Goal: Information Seeking & Learning: Understand process/instructions

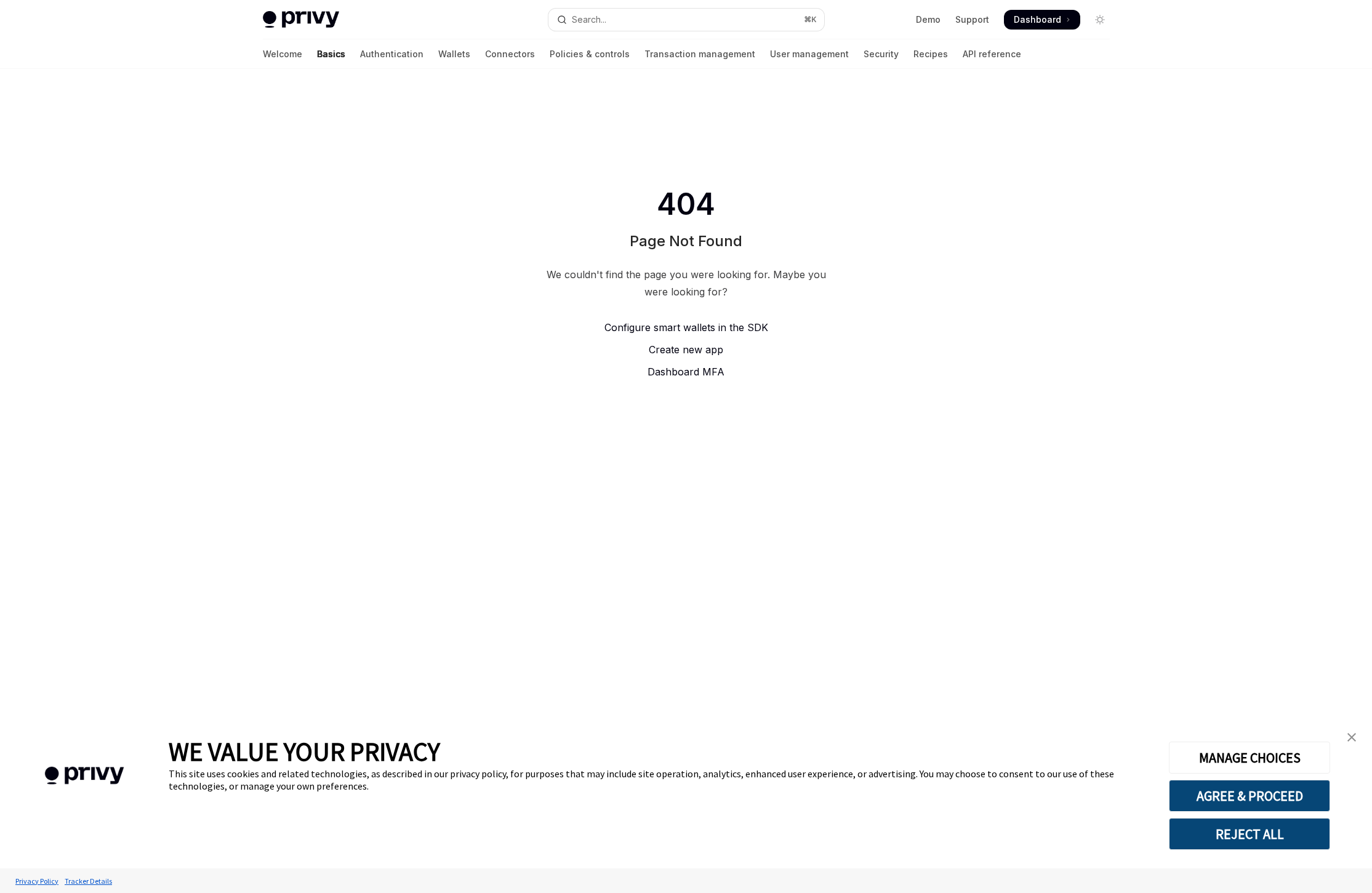
type textarea "*"
drag, startPoint x: 946, startPoint y: 156, endPoint x: 698, endPoint y: 51, distance: 269.3
click at [931, 150] on div "404 Page Not Found We couldn't find the page you were looking for. Maybe you we…" at bounding box center [686, 282] width 1372 height 428
click at [632, 18] on button "Search... ⌘ K" at bounding box center [686, 20] width 276 height 22
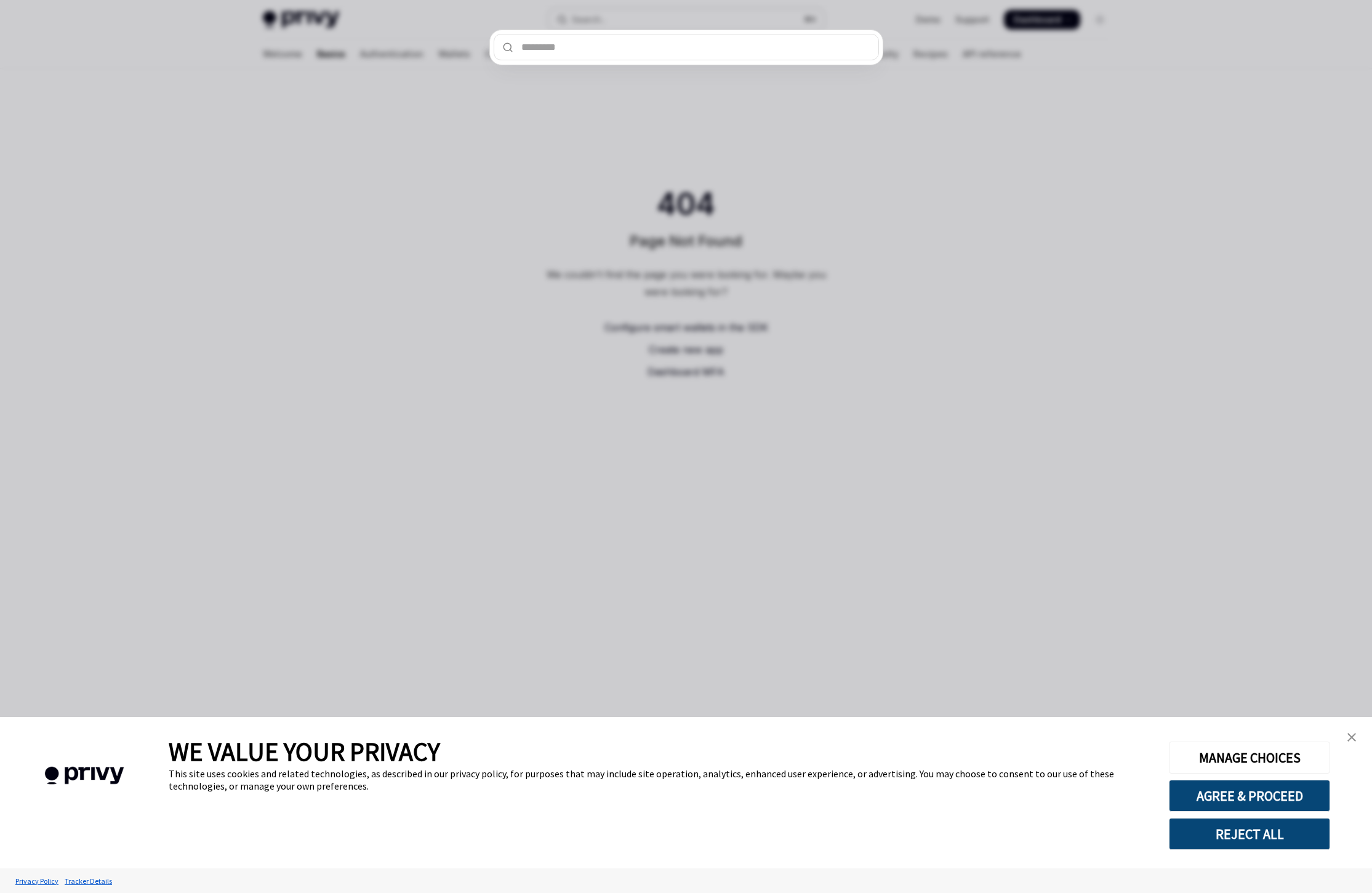
type input "**********"
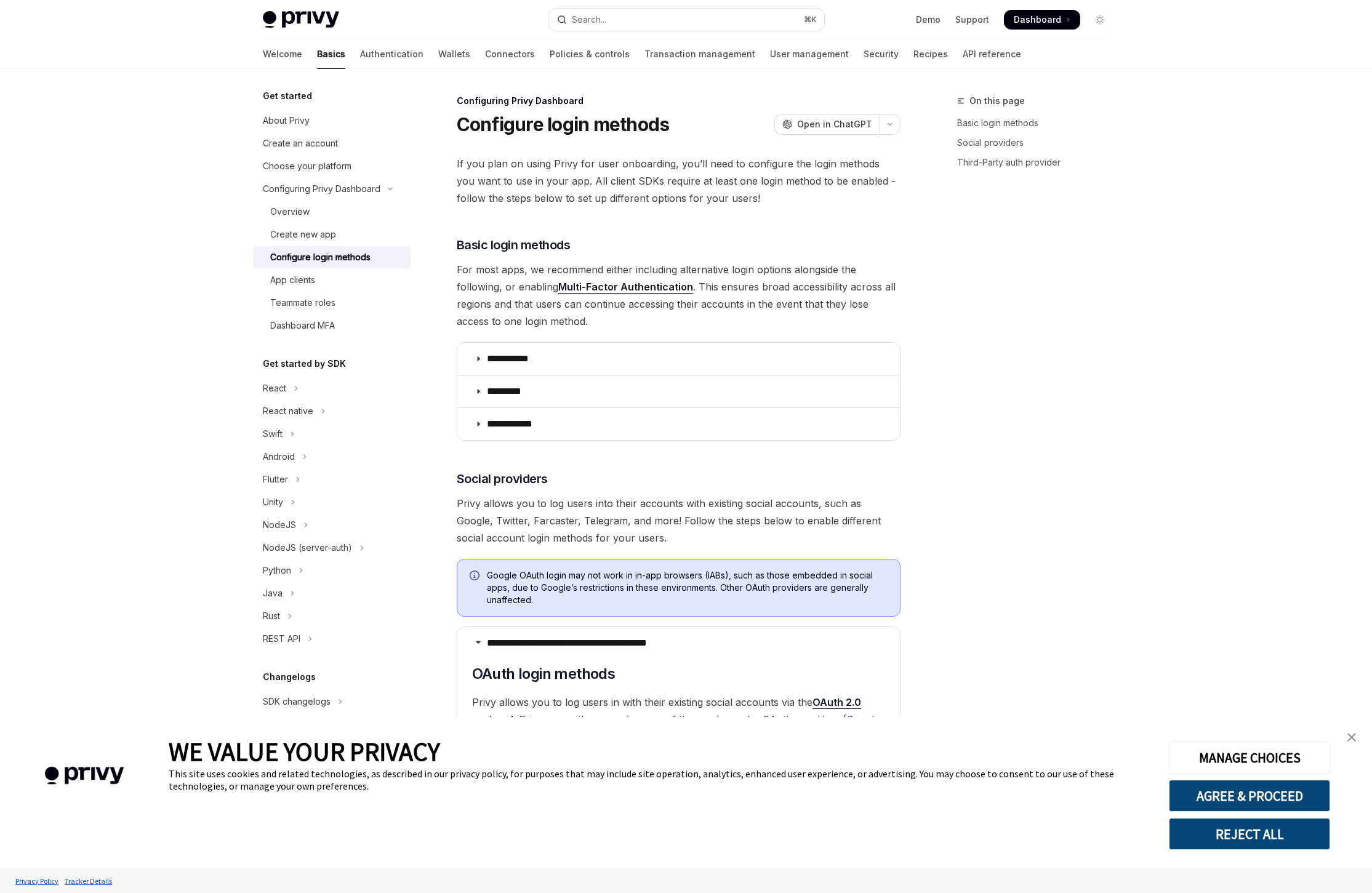
type textarea "*"
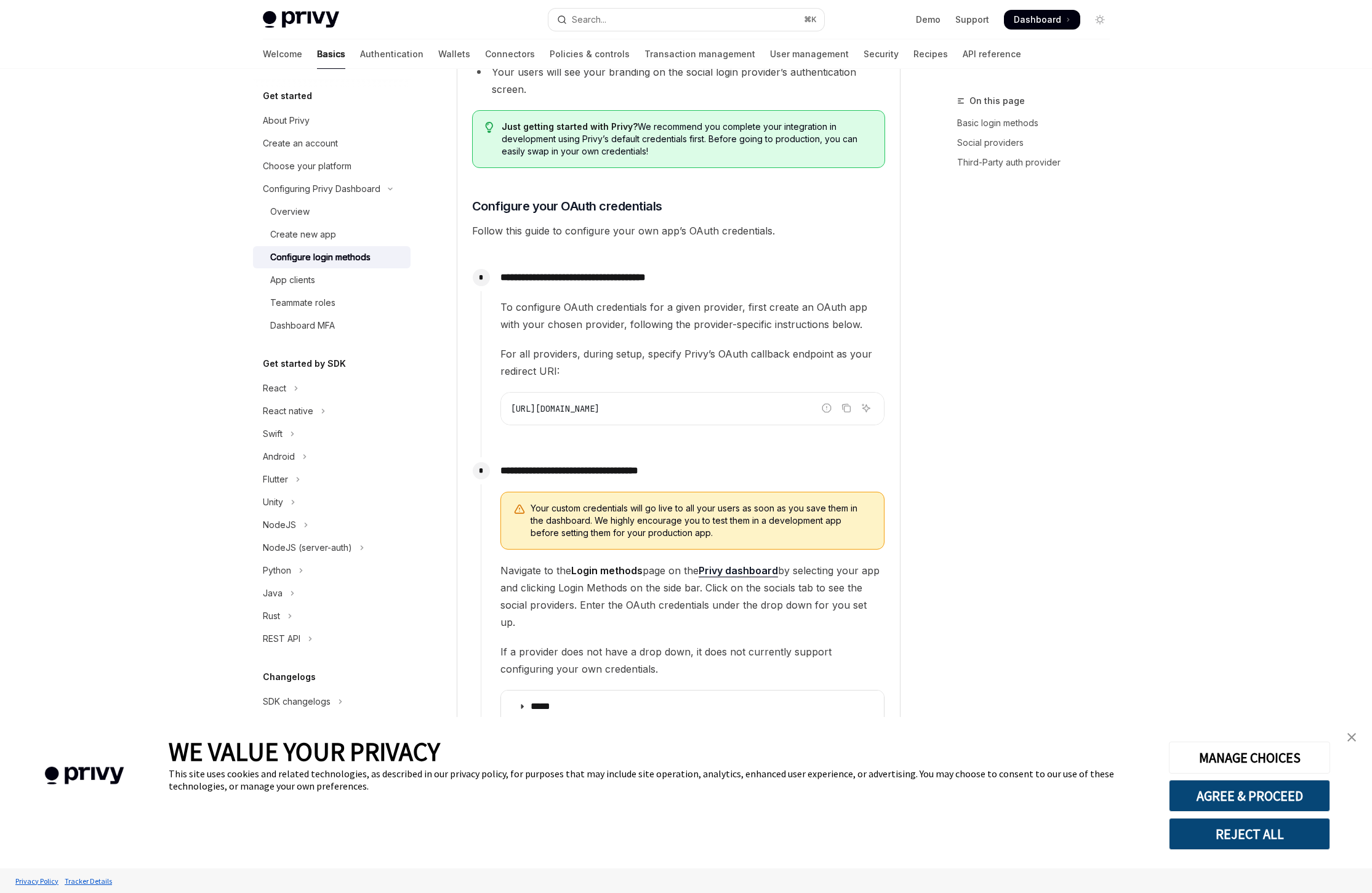
scroll to position [918, 0]
click at [845, 405] on icon "Copy the contents from the code block" at bounding box center [846, 406] width 10 height 10
click at [846, 407] on icon "Copy the contents from the code block" at bounding box center [846, 406] width 10 height 10
